Goal: Transaction & Acquisition: Subscribe to service/newsletter

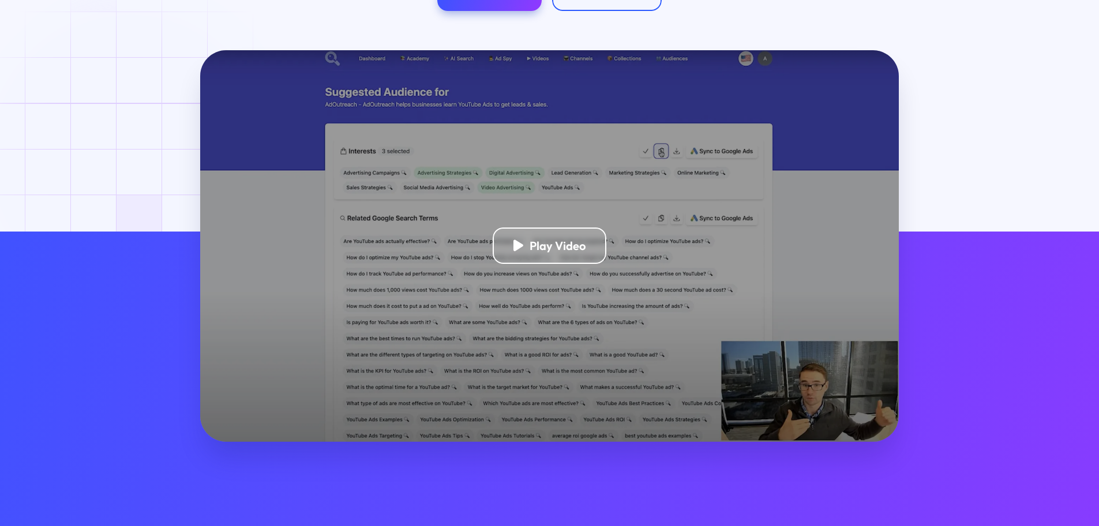
scroll to position [289, 0]
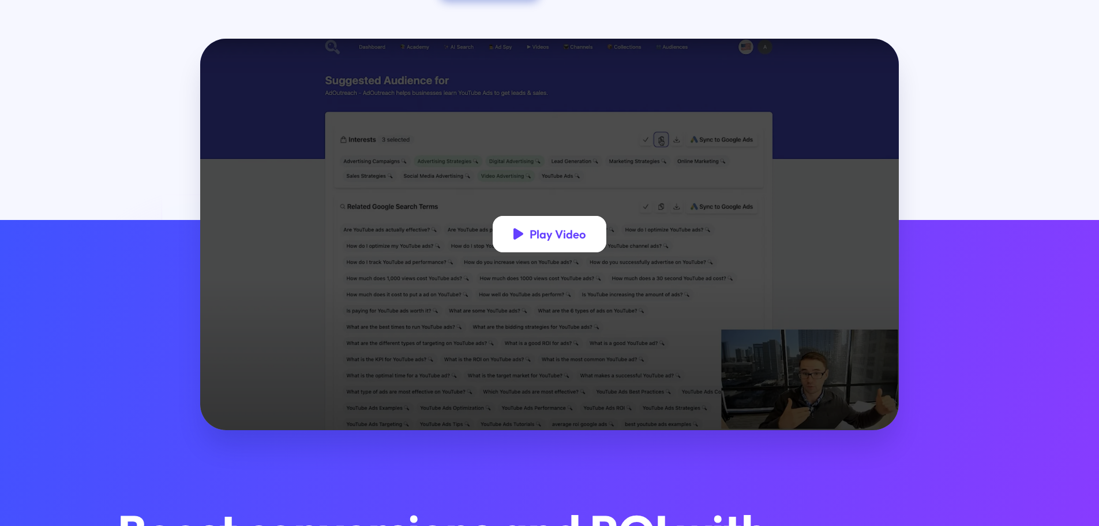
click at [518, 236] on icon "open lightbox" at bounding box center [519, 234] width 10 height 12
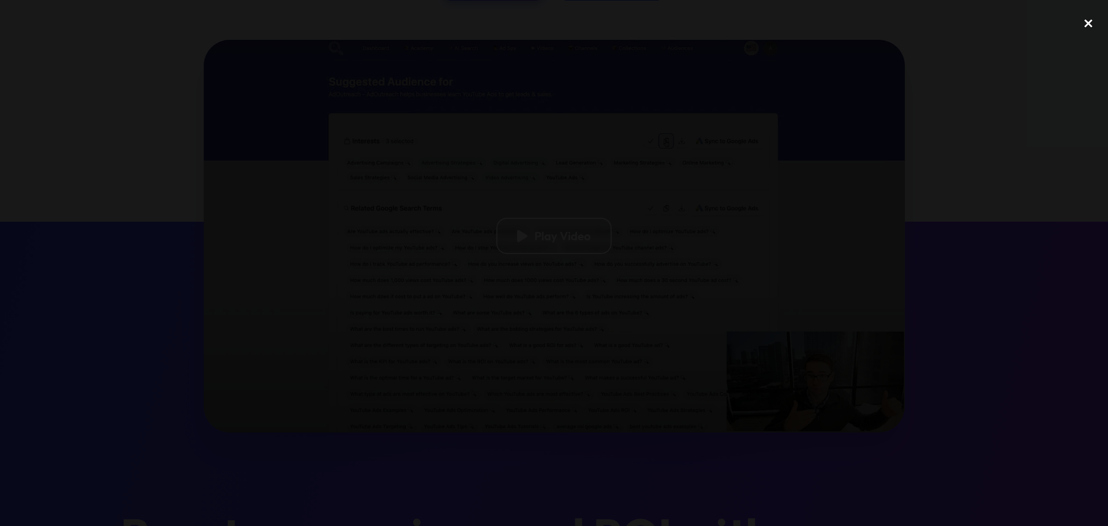
drag, startPoint x: 1092, startPoint y: 18, endPoint x: 1083, endPoint y: 18, distance: 9.3
click at [1091, 18] on div "close lightbox" at bounding box center [1088, 22] width 39 height 25
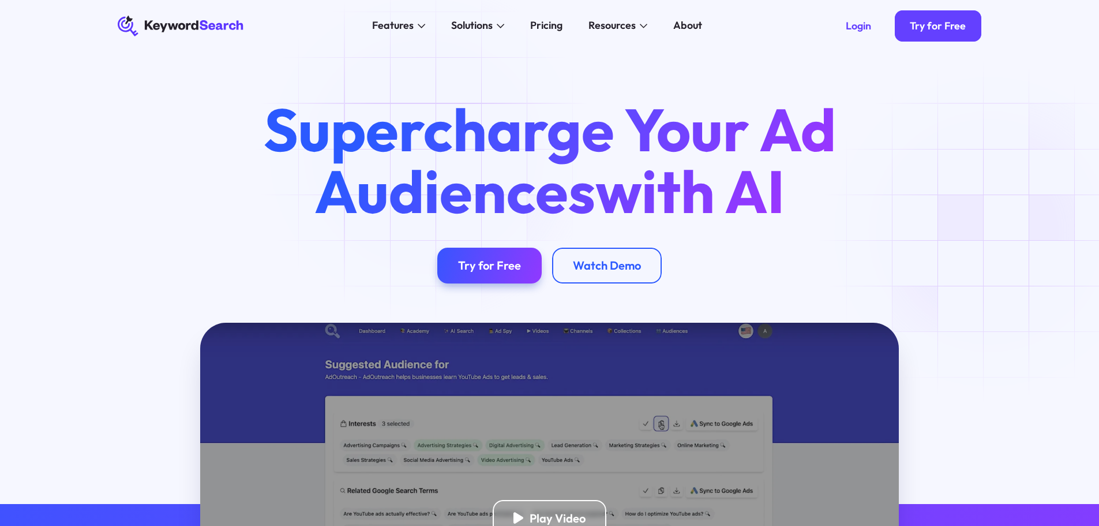
scroll to position [0, 0]
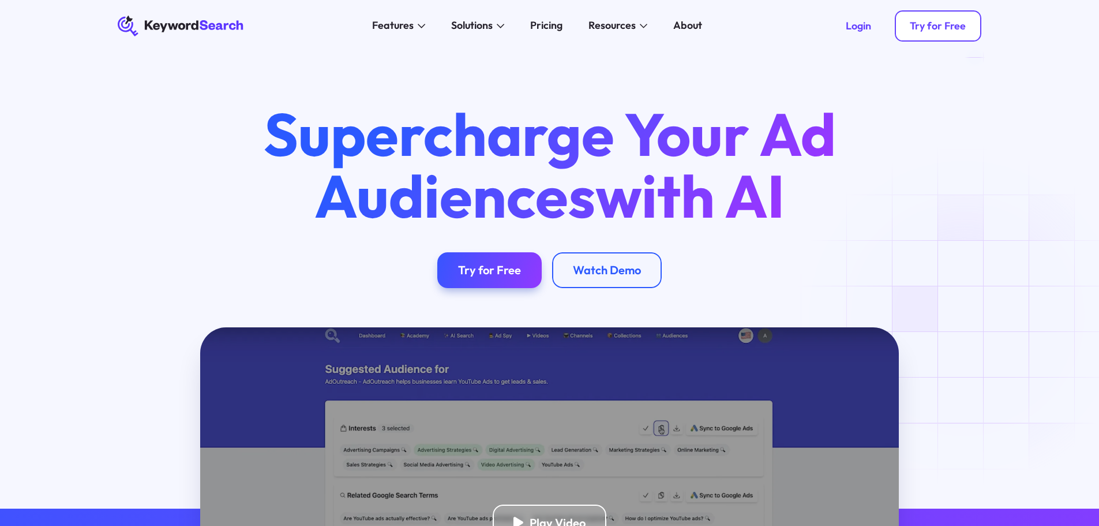
click at [946, 33] on link "Try for Free" at bounding box center [938, 25] width 87 height 31
